Goal: Information Seeking & Learning: Learn about a topic

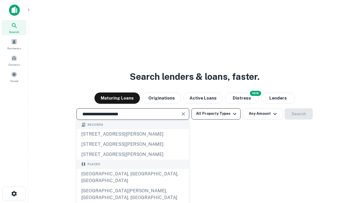
click at [132, 186] on div "[GEOGRAPHIC_DATA], [GEOGRAPHIC_DATA], [GEOGRAPHIC_DATA]" at bounding box center [133, 177] width 112 height 17
click at [216, 114] on button "All Property Types" at bounding box center [215, 113] width 49 height 11
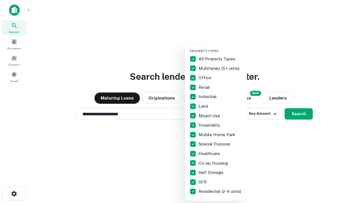
type input "**********"
click at [220, 47] on button "button" at bounding box center [220, 47] width 62 height 0
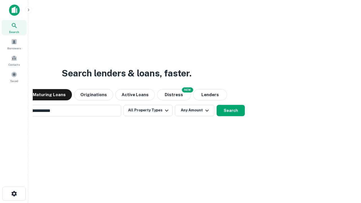
scroll to position [9, 0]
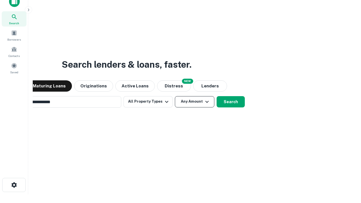
click at [175, 96] on button "Any Amount" at bounding box center [194, 101] width 39 height 11
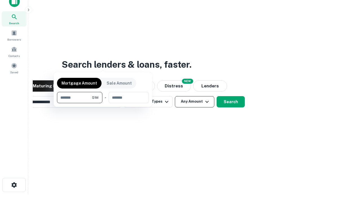
scroll to position [9, 0]
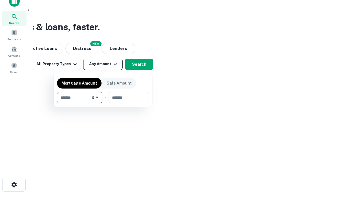
type input "*******"
click at [103, 103] on button "button" at bounding box center [103, 103] width 92 height 0
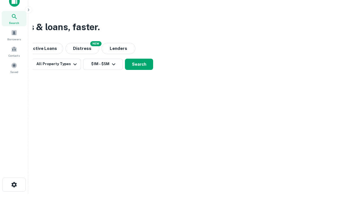
scroll to position [3, 104]
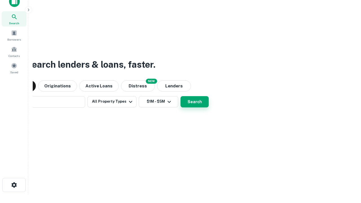
click at [180, 96] on button "Search" at bounding box center [194, 101] width 28 height 11
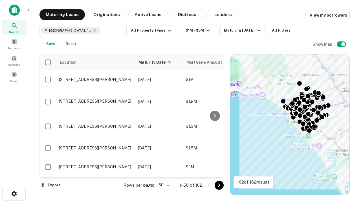
click at [163, 185] on body "Search Borrowers Contacts Saved Maturing Loans Originations Active Loans Distre…" at bounding box center [180, 101] width 361 height 203
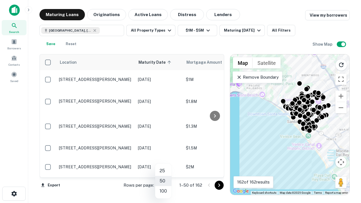
click at [163, 171] on li "25" at bounding box center [163, 171] width 16 height 10
click at [219, 185] on icon "Go to next page" at bounding box center [219, 185] width 7 height 7
